Goal: Find specific page/section: Find specific page/section

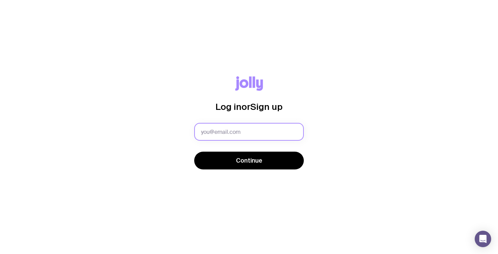
click at [229, 129] on input "text" at bounding box center [248, 132] width 109 height 18
click at [0, 254] on com-1password-button at bounding box center [0, 254] width 0 height 0
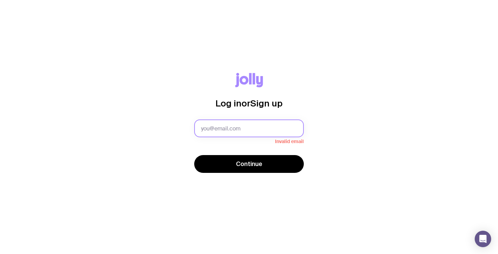
type input "[EMAIL_ADDRESS][PERSON_NAME][DOMAIN_NAME]"
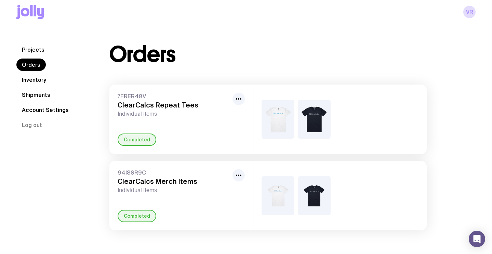
click at [37, 82] on link "Inventory" at bounding box center [33, 80] width 35 height 12
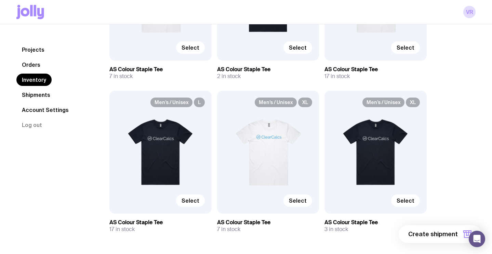
scroll to position [170, 0]
